Goal: Navigation & Orientation: Find specific page/section

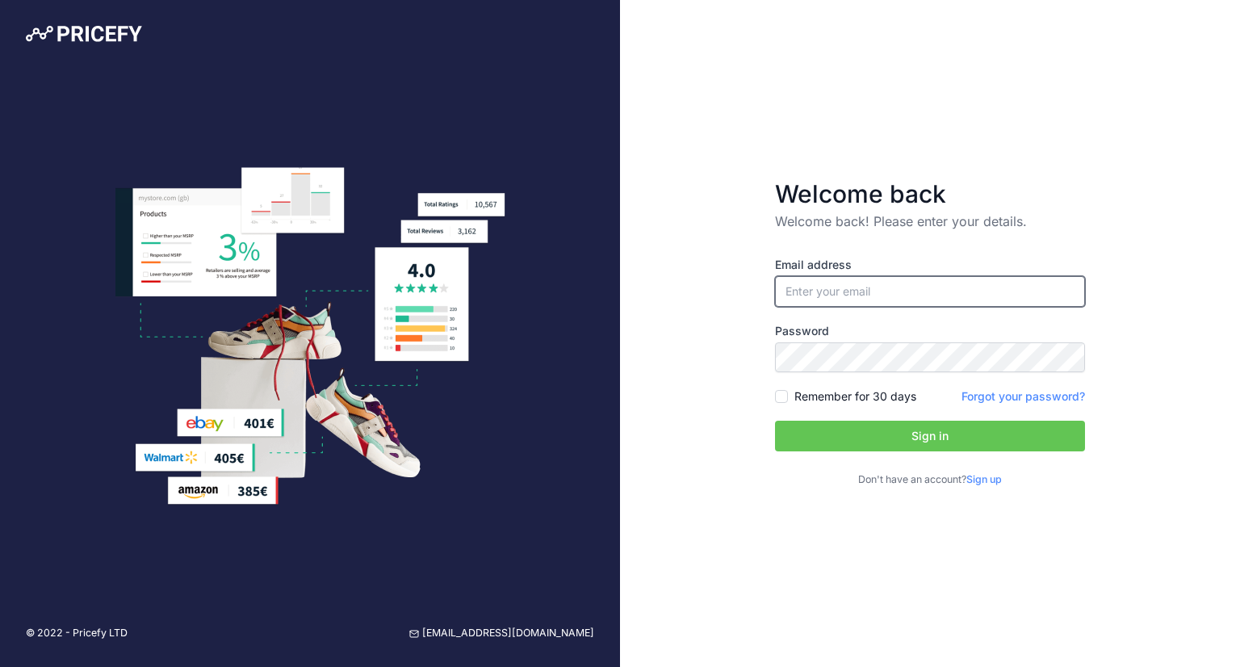
type input "[EMAIL_ADDRESS][DOMAIN_NAME]"
click at [909, 434] on button "Sign in" at bounding box center [930, 435] width 310 height 31
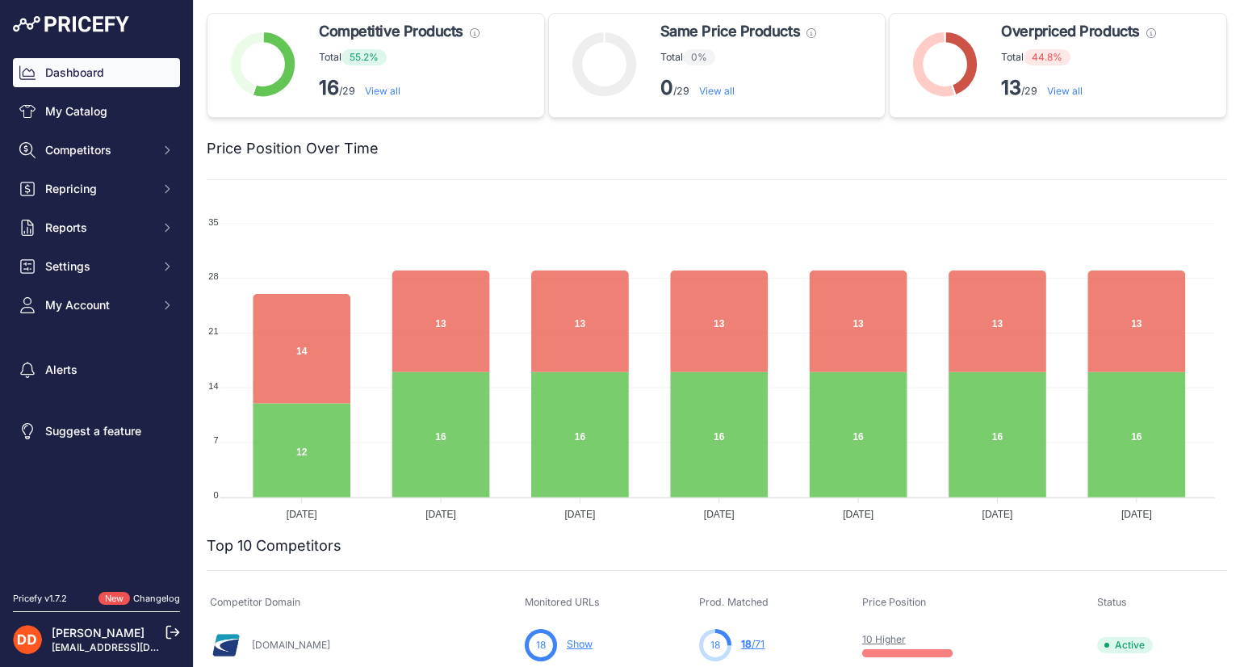
click at [142, 592] on link "Changelog" at bounding box center [156, 597] width 47 height 11
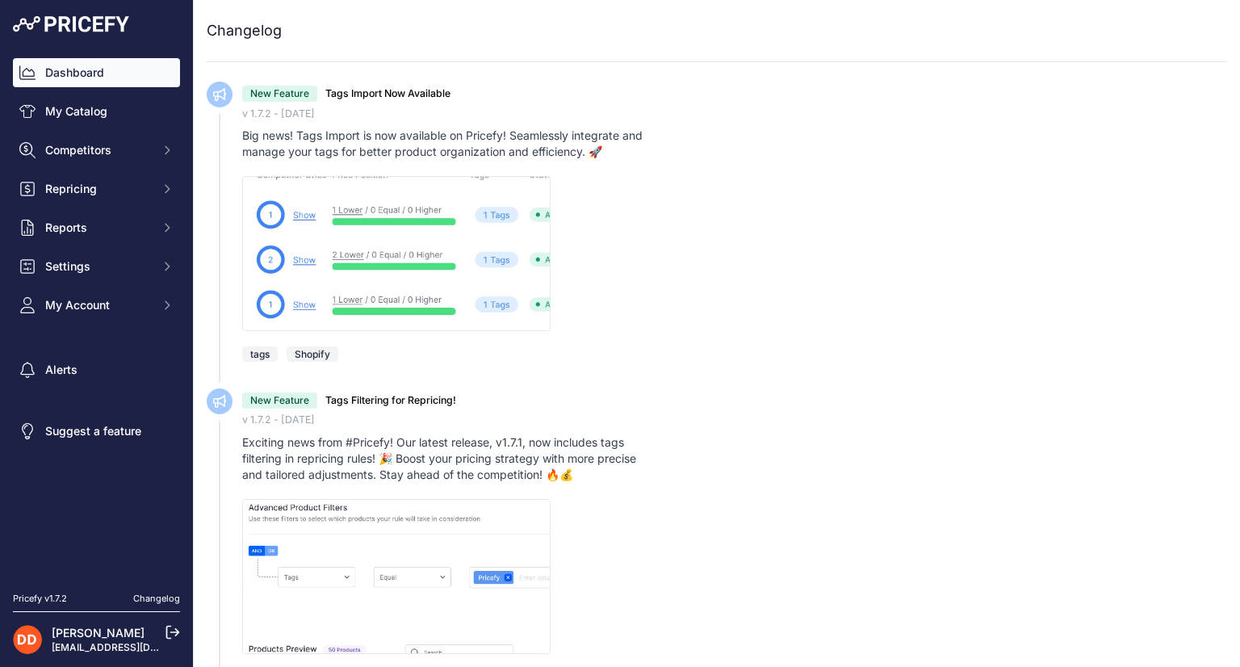
click at [48, 65] on link "Dashboard" at bounding box center [96, 72] width 167 height 29
